Goal: Task Accomplishment & Management: Use online tool/utility

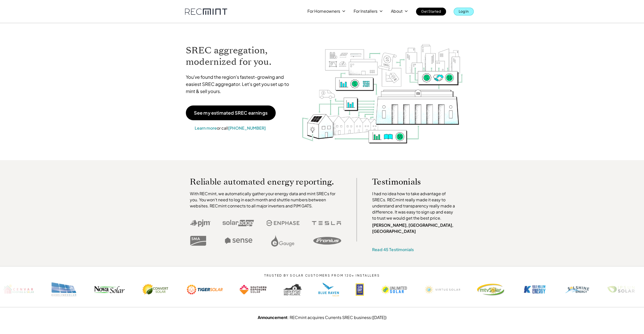
click at [464, 9] on p "Log In" at bounding box center [464, 11] width 10 height 7
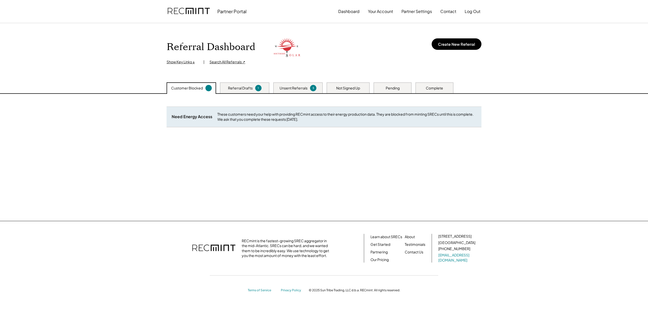
click at [256, 84] on div "Referral Drafts 1" at bounding box center [244, 87] width 49 height 11
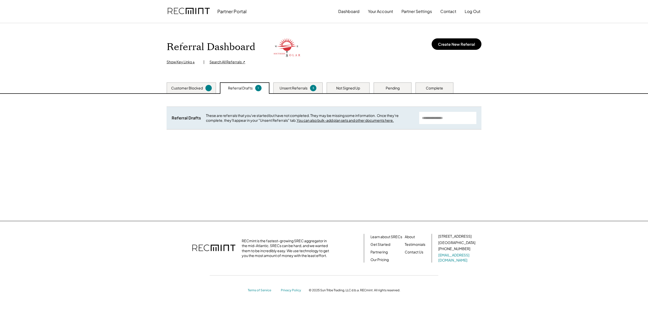
click at [305, 86] on div "Unsent Referrals" at bounding box center [293, 88] width 28 height 5
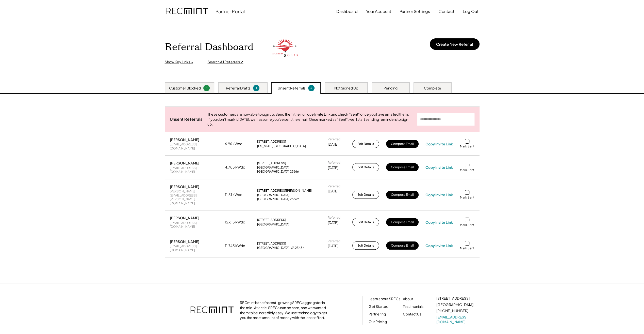
click at [349, 87] on div "Not Signed Up" at bounding box center [346, 88] width 24 height 5
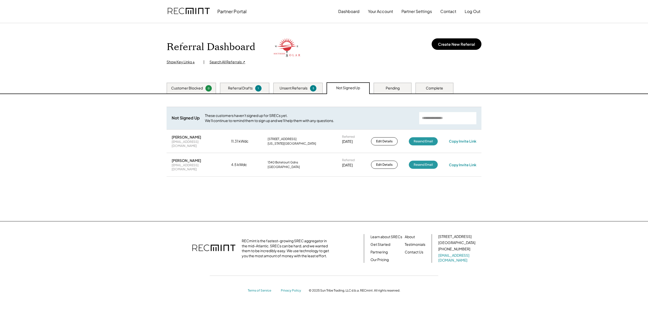
click at [386, 86] on div "Pending" at bounding box center [393, 88] width 14 height 5
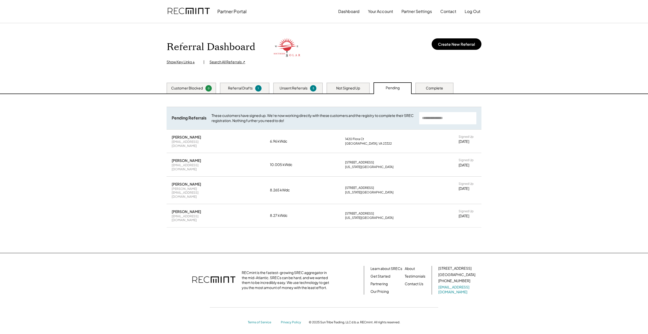
click at [345, 89] on div "Not Signed Up" at bounding box center [348, 88] width 24 height 5
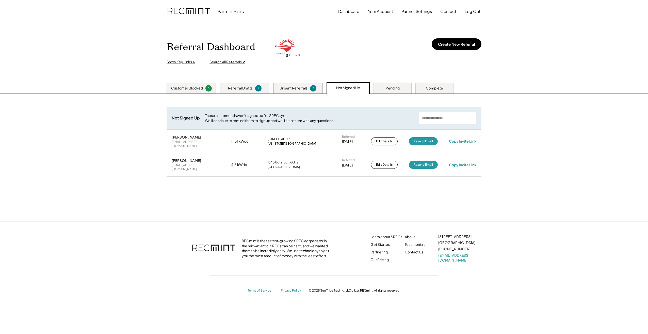
click at [313, 88] on div "5" at bounding box center [313, 88] width 5 height 4
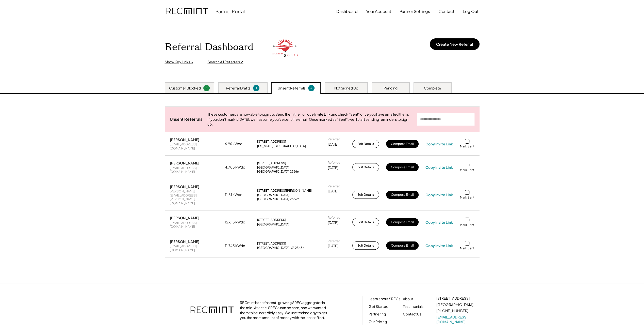
click at [437, 149] on div "[PERSON_NAME] [EMAIL_ADDRESS][DOMAIN_NAME] 6.96 kWdc [STREET_ADDRESS][US_STATE]…" at bounding box center [322, 143] width 315 height 23
click at [437, 146] on div "Copy Invite Link" at bounding box center [438, 143] width 27 height 5
